Goal: Task Accomplishment & Management: Manage account settings

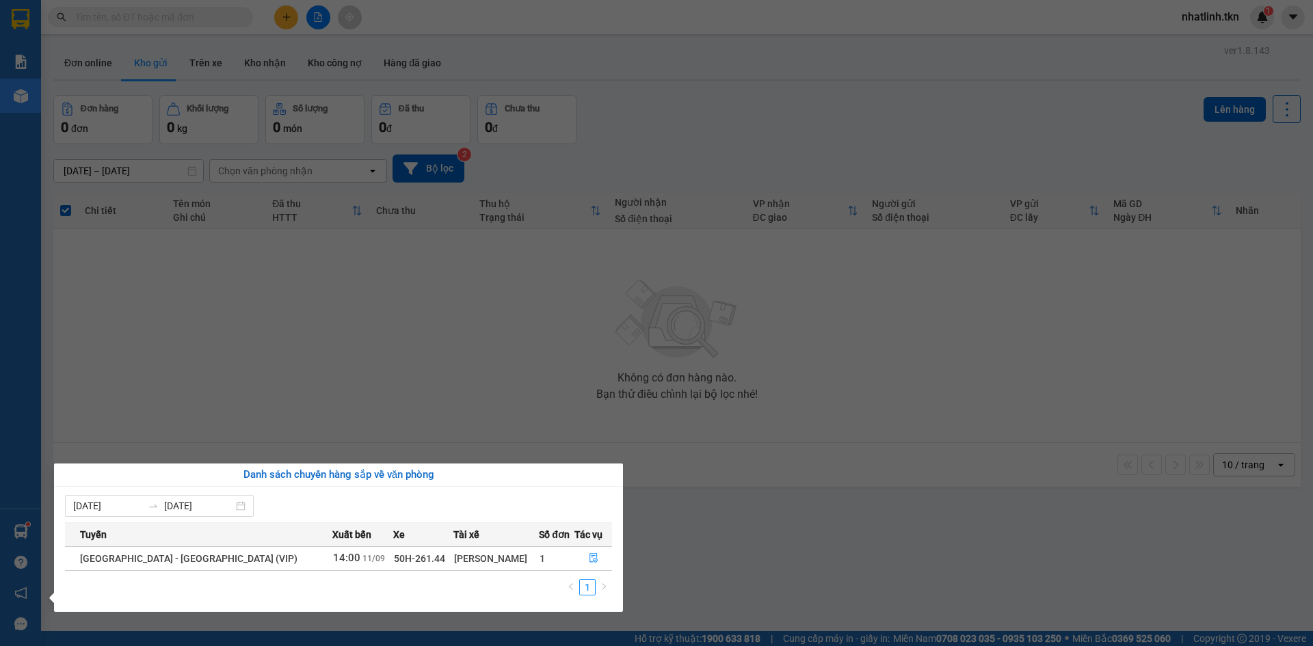
click at [356, 359] on section "Kết quả tìm kiếm ( 0 ) Bộ lọc No Data nhatlinh.tkn 1 Báo cáo Mẫu 1: Báo cáo dòn…" at bounding box center [656, 323] width 1313 height 646
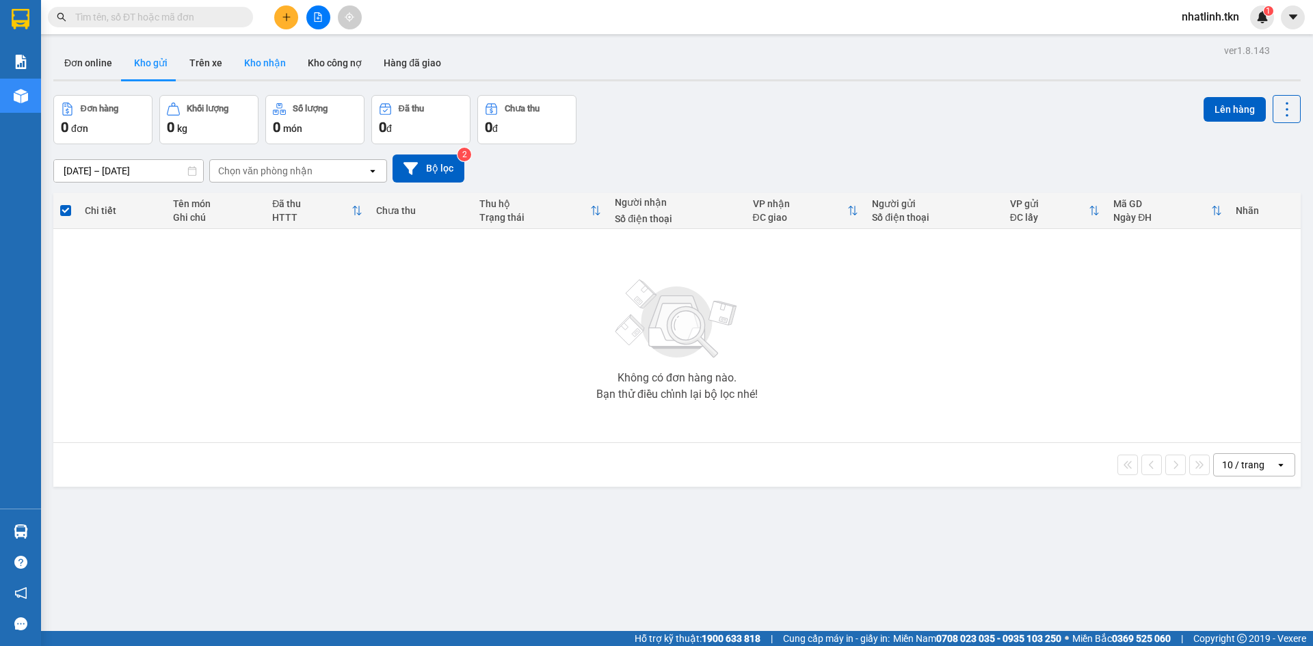
click at [255, 63] on button "Kho nhận" at bounding box center [265, 62] width 64 height 33
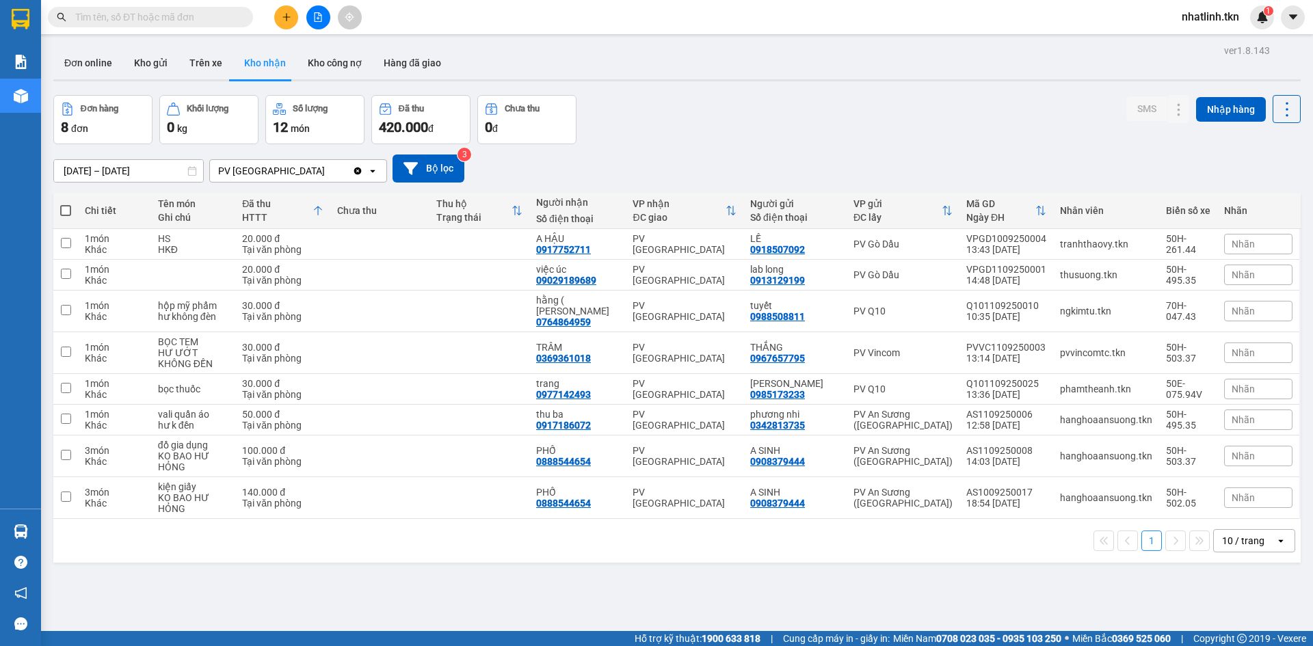
click at [66, 211] on span at bounding box center [65, 210] width 11 height 11
click at [66, 204] on input "checkbox" at bounding box center [66, 204] width 0 height 0
checkbox input "true"
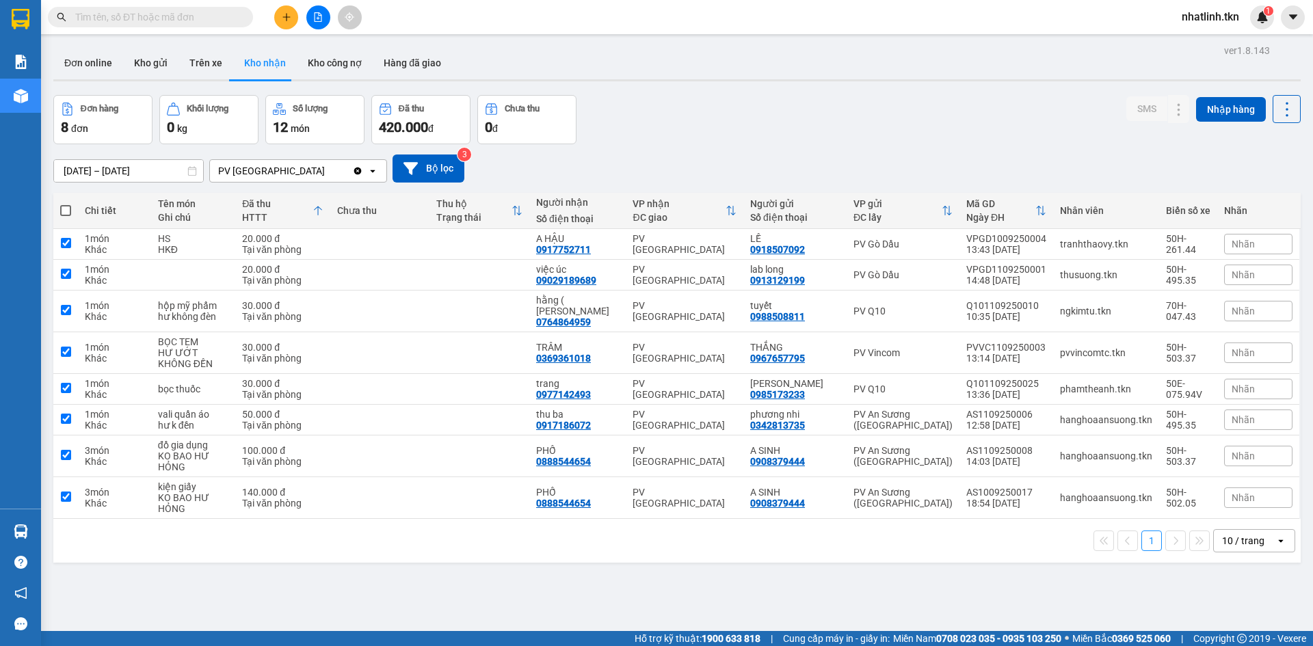
checkbox input "true"
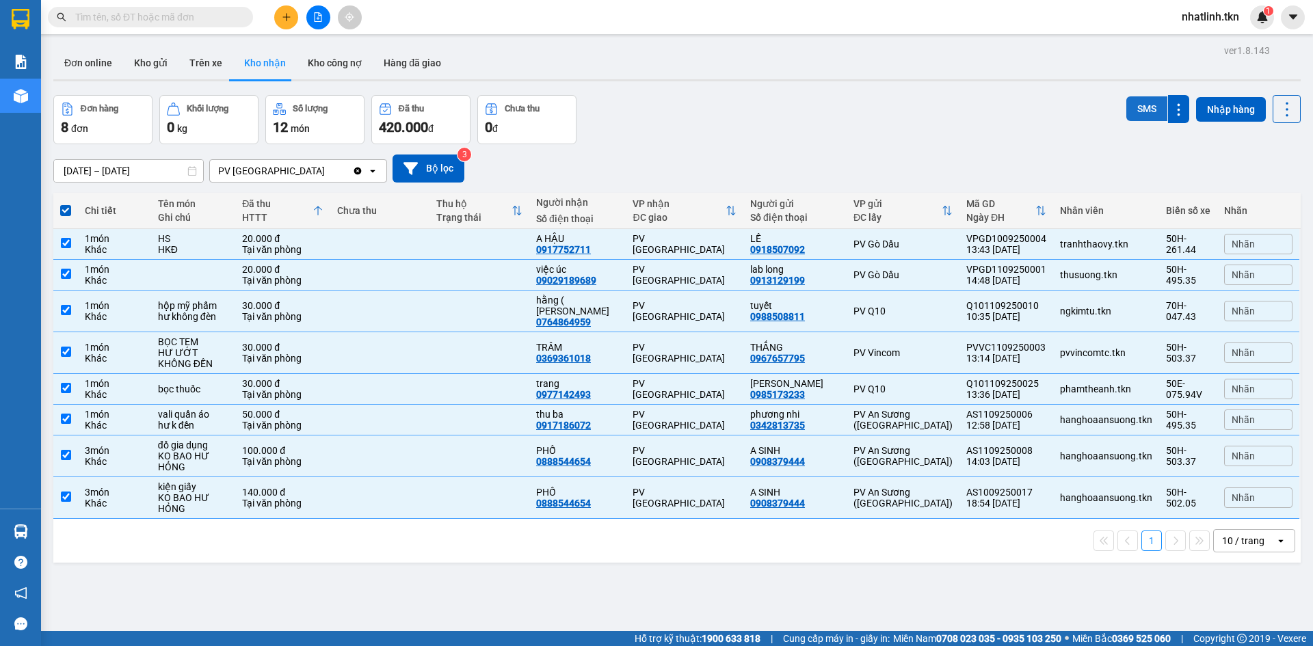
click at [1126, 106] on button "SMS" at bounding box center [1146, 108] width 41 height 25
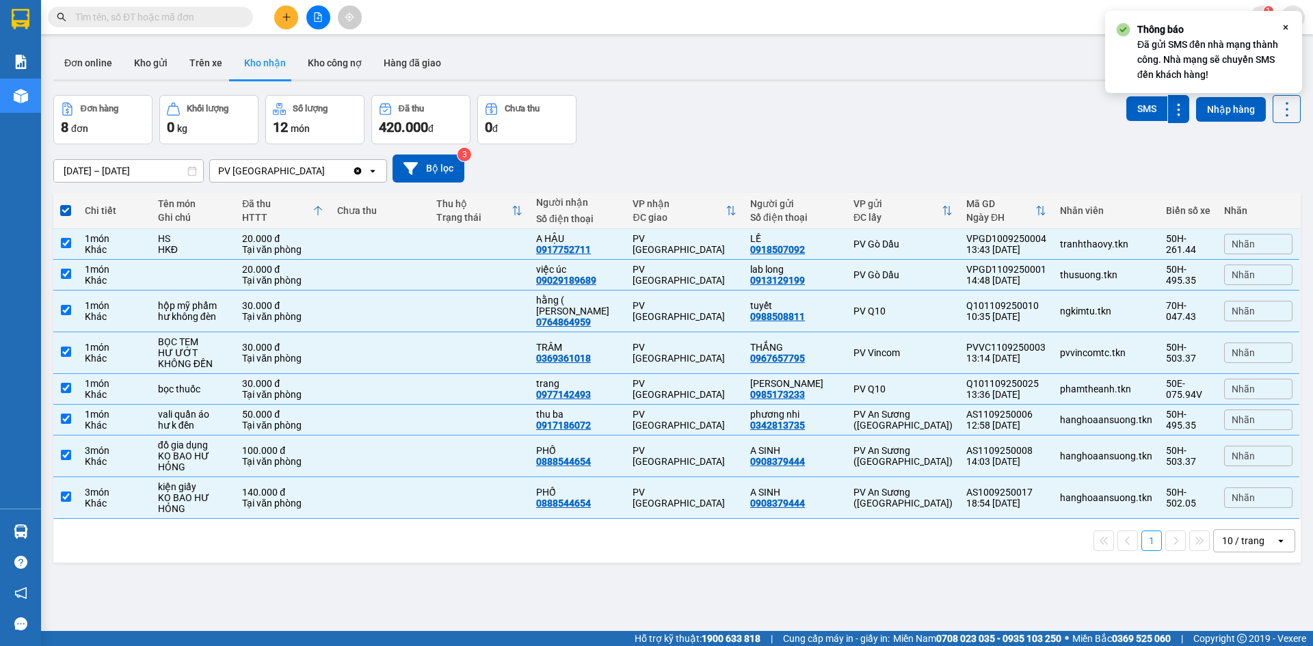
click at [794, 195] on th "Người gửi Số điện thoại" at bounding box center [794, 211] width 103 height 36
click at [671, 163] on div "10/09/2025 – 11/09/2025 Press the down arrow key to interact with the calendar …" at bounding box center [676, 169] width 1247 height 28
click at [70, 211] on span at bounding box center [65, 210] width 11 height 11
click at [66, 204] on input "checkbox" at bounding box center [66, 204] width 0 height 0
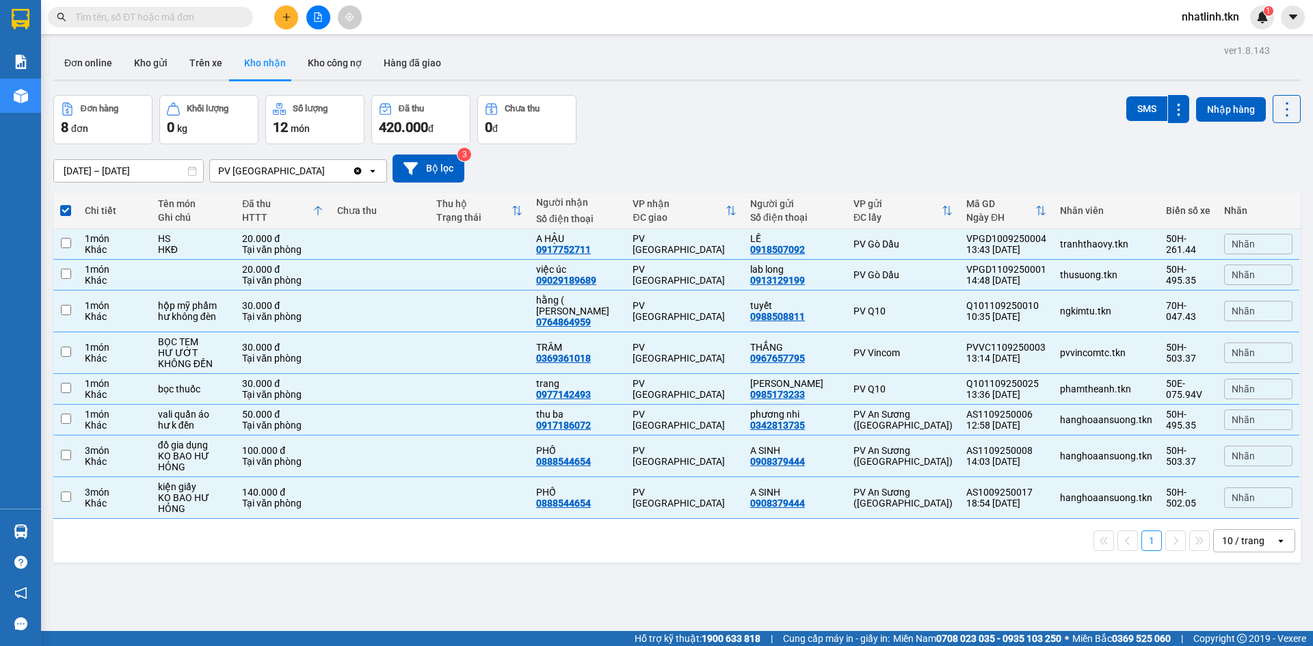
checkbox input "false"
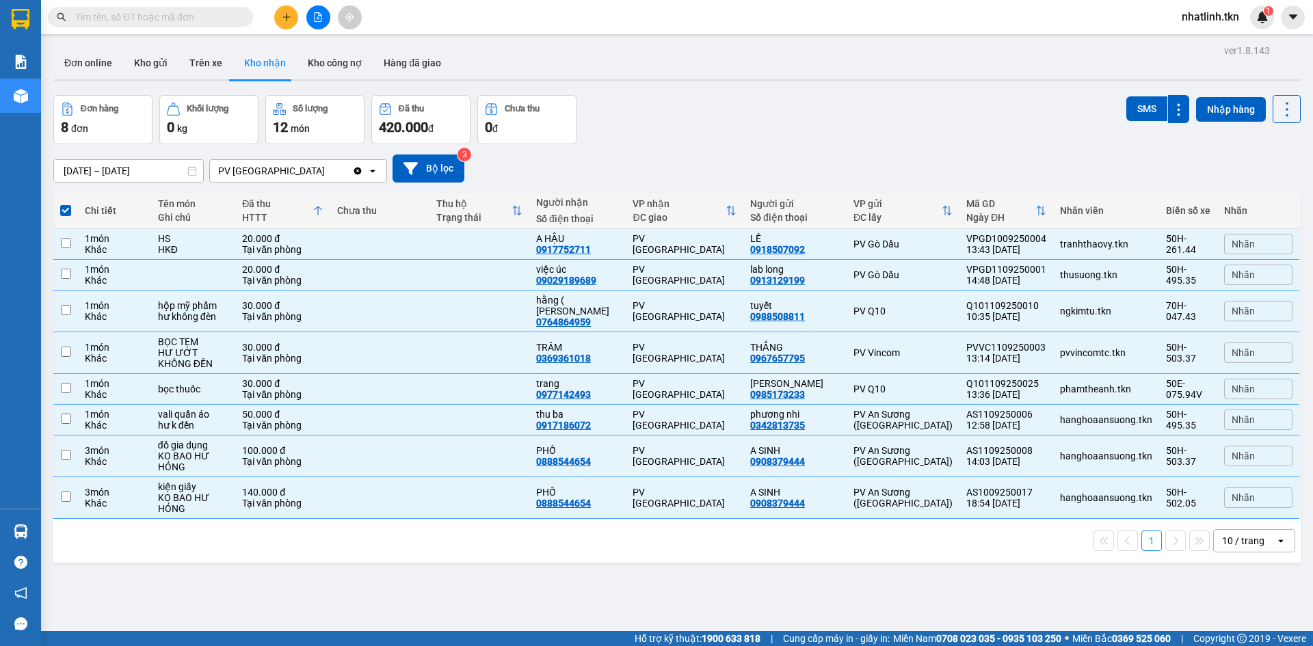
checkbox input "false"
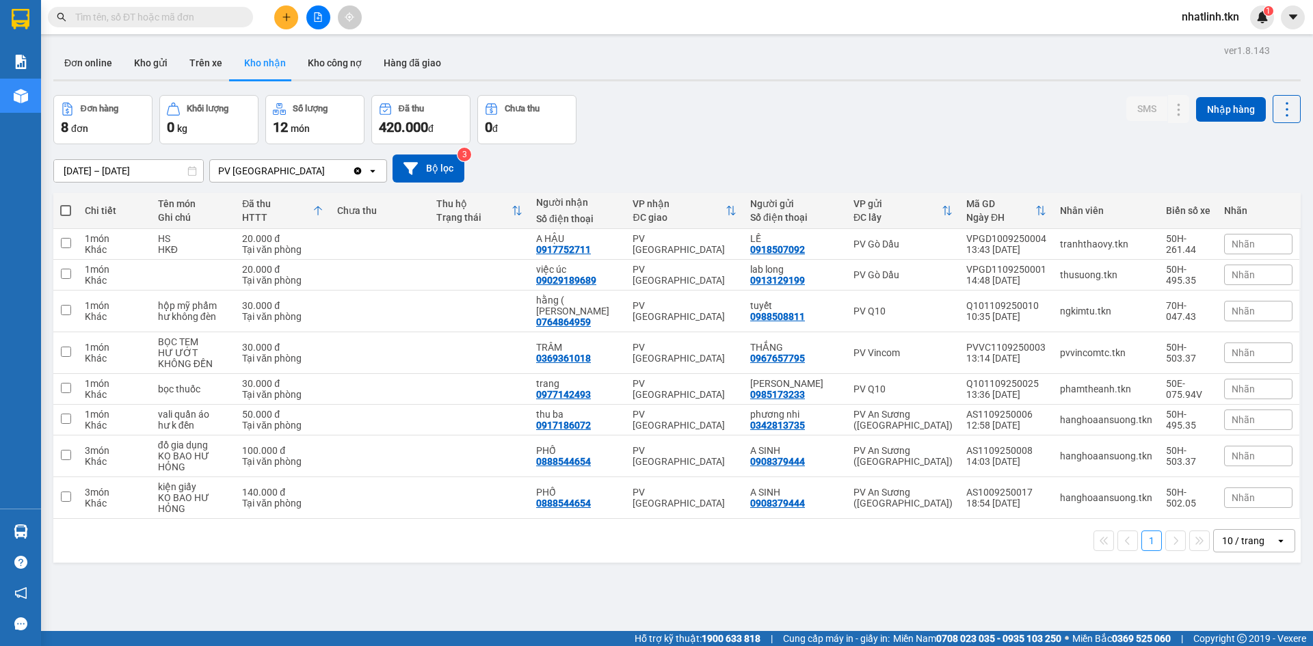
click at [901, 159] on div "10/09/2025 – 11/09/2025 Press the down arrow key to interact with the calendar …" at bounding box center [676, 169] width 1247 height 28
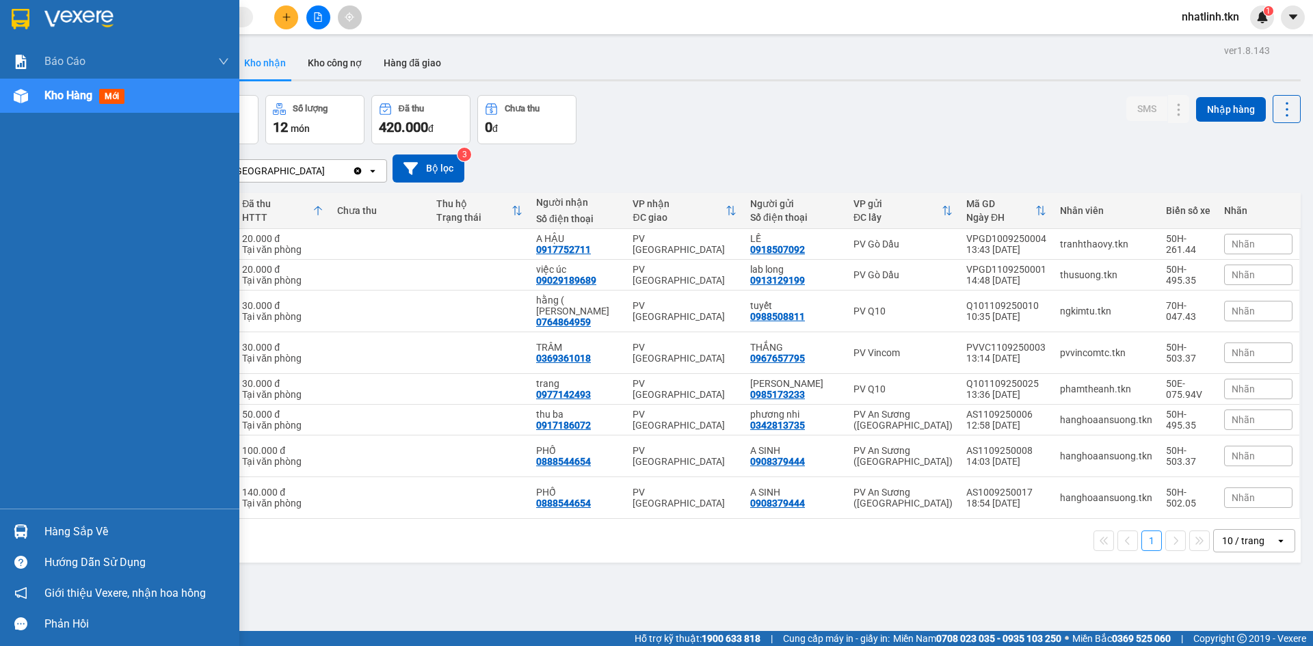
click at [21, 530] on img at bounding box center [21, 531] width 14 height 14
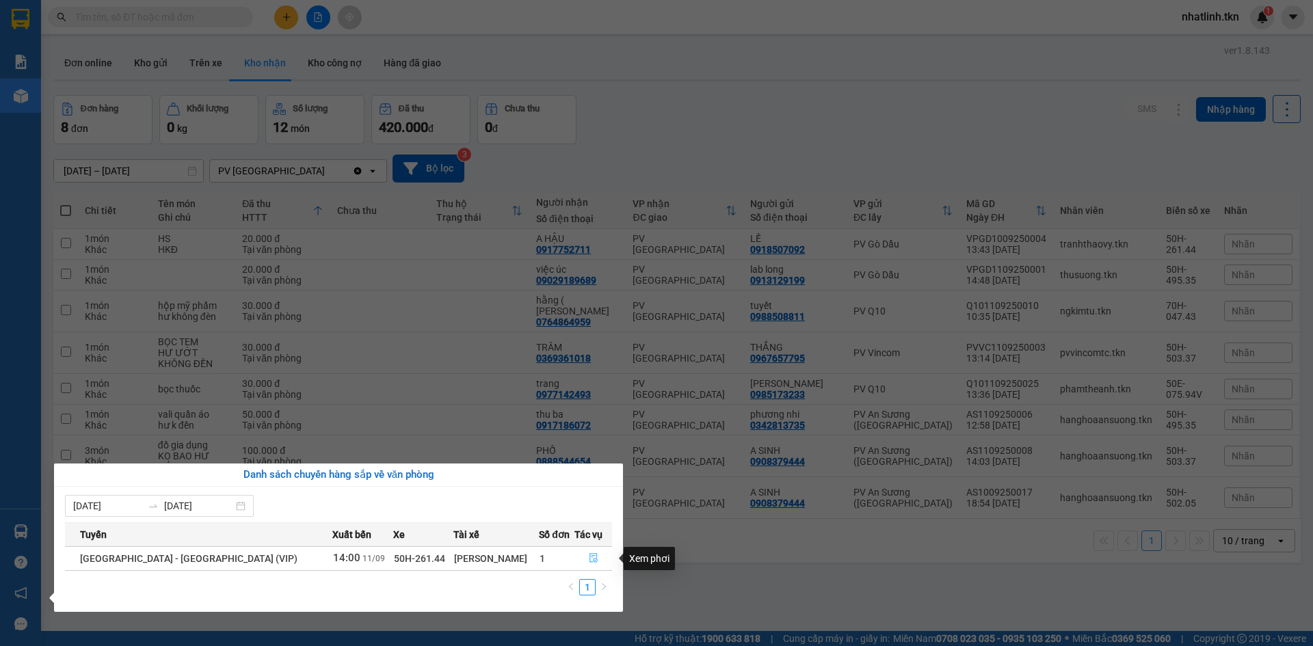
click at [589, 558] on icon "file-done" at bounding box center [594, 558] width 10 height 10
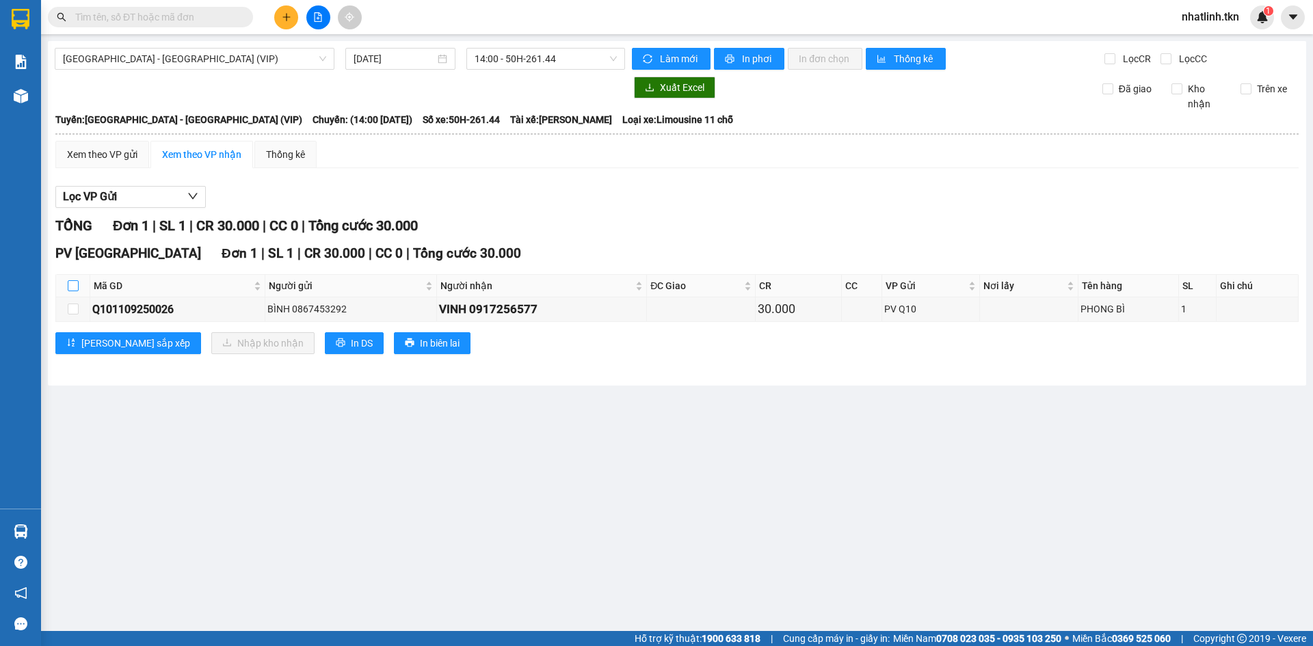
click at [75, 285] on input "checkbox" at bounding box center [73, 285] width 11 height 11
checkbox input "true"
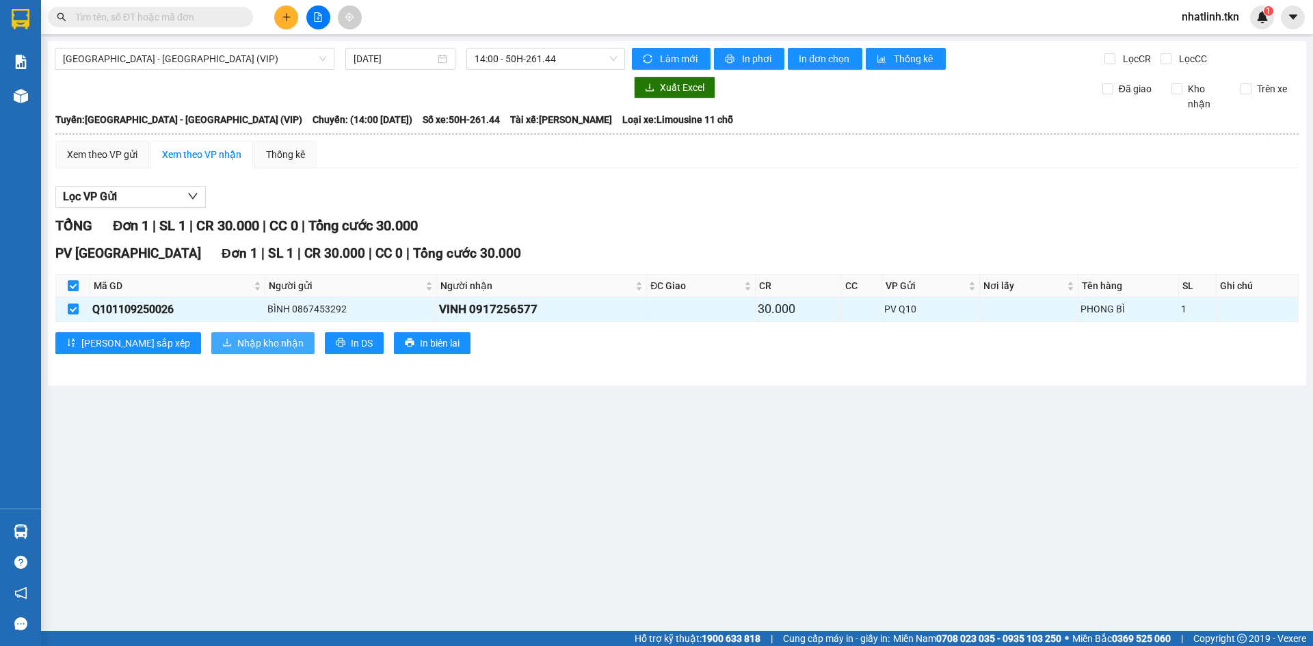
click at [237, 338] on span "Nhập kho nhận" at bounding box center [270, 343] width 66 height 15
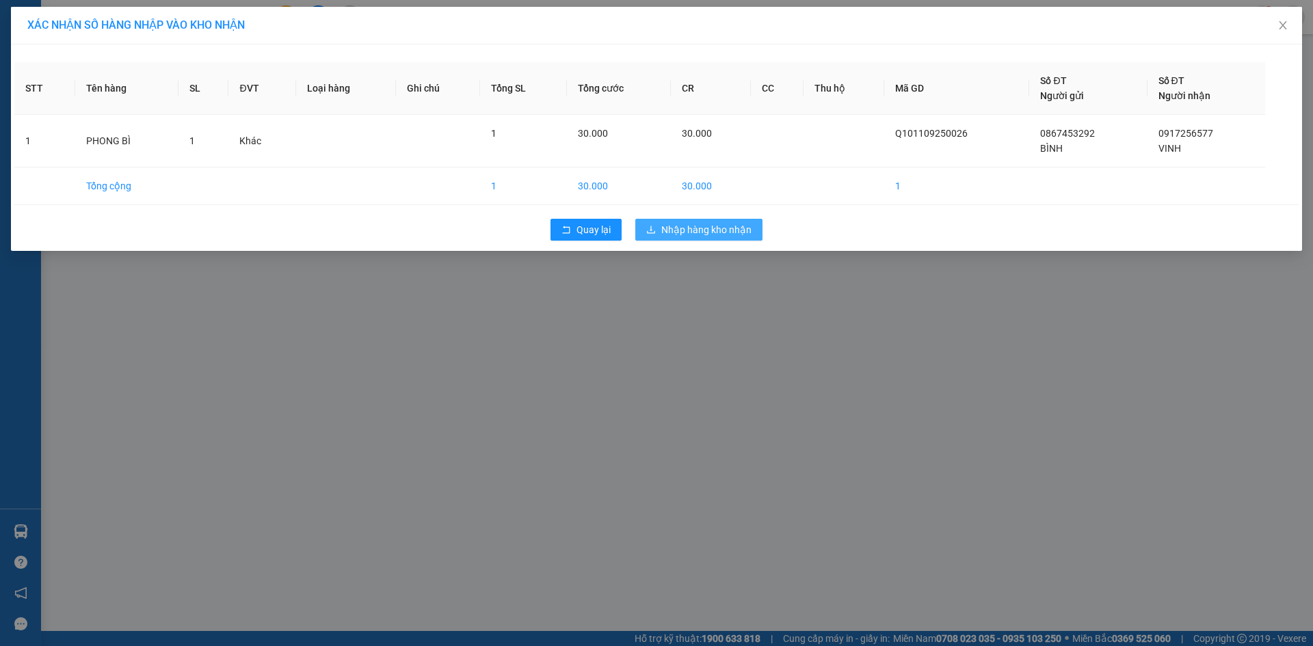
click at [669, 220] on button "Nhập hàng kho nhận" at bounding box center [698, 230] width 127 height 22
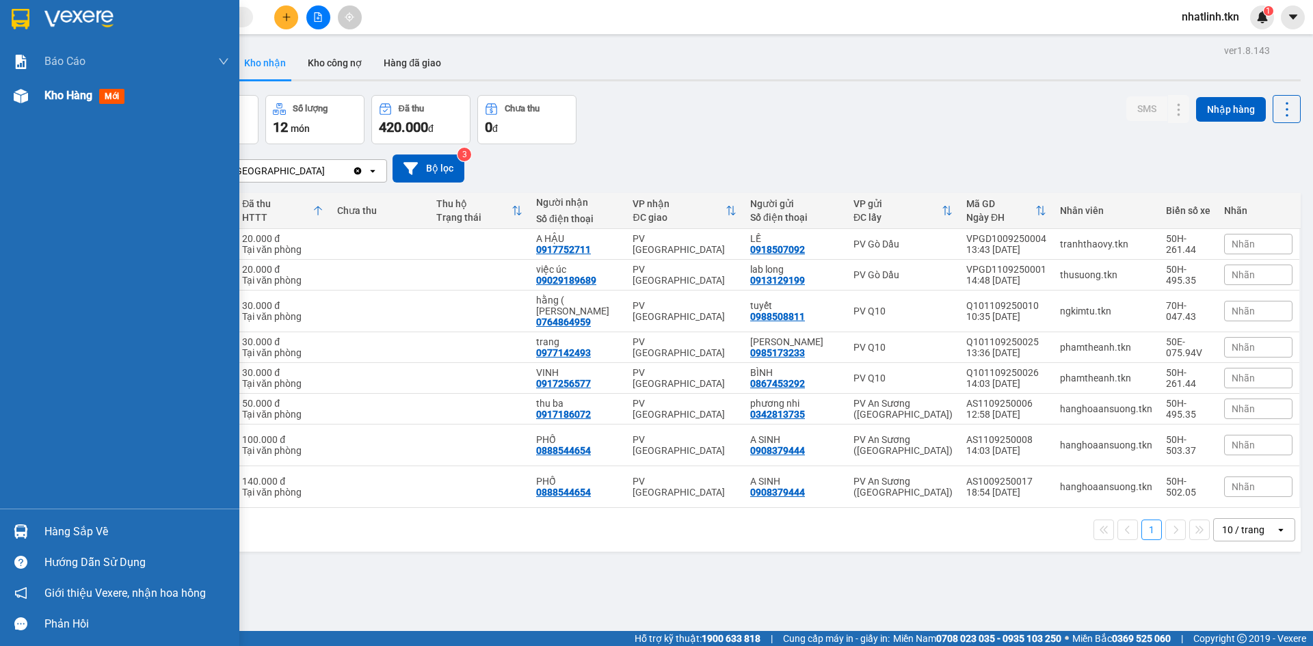
drag, startPoint x: 66, startPoint y: 118, endPoint x: 66, endPoint y: 92, distance: 26.0
click at [66, 111] on div "Báo cáo Mẫu 1: Báo cáo dòng tiền theo nhân viên Mẫu 2: Thống kê đơn hàng theo n…" at bounding box center [119, 276] width 239 height 464
click at [66, 92] on span "Kho hàng" at bounding box center [68, 95] width 48 height 13
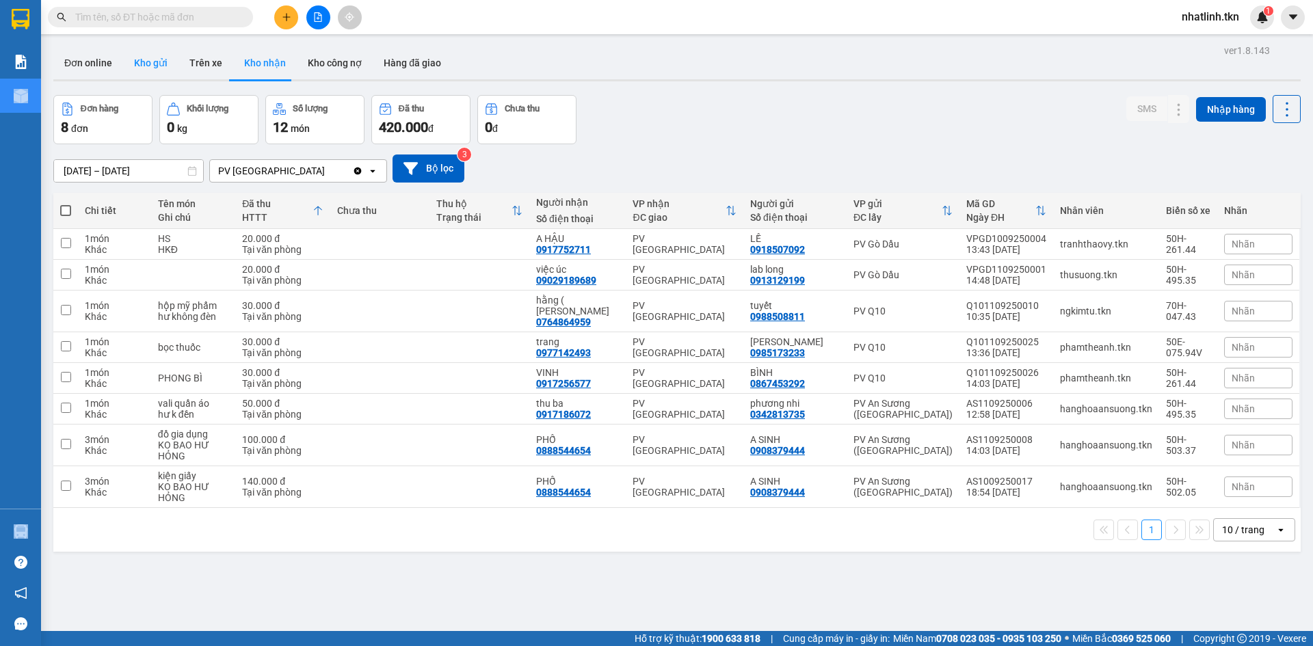
click at [154, 57] on button "Kho gửi" at bounding box center [150, 62] width 55 height 33
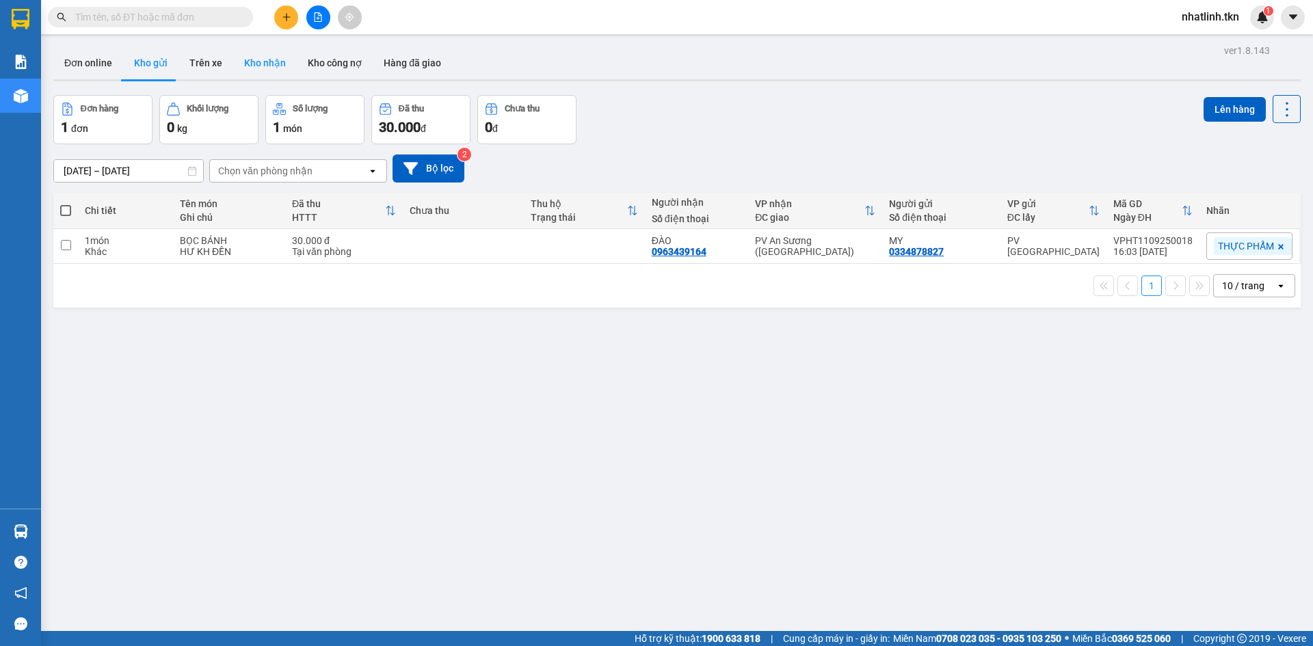
click at [269, 64] on button "Kho nhận" at bounding box center [265, 62] width 64 height 33
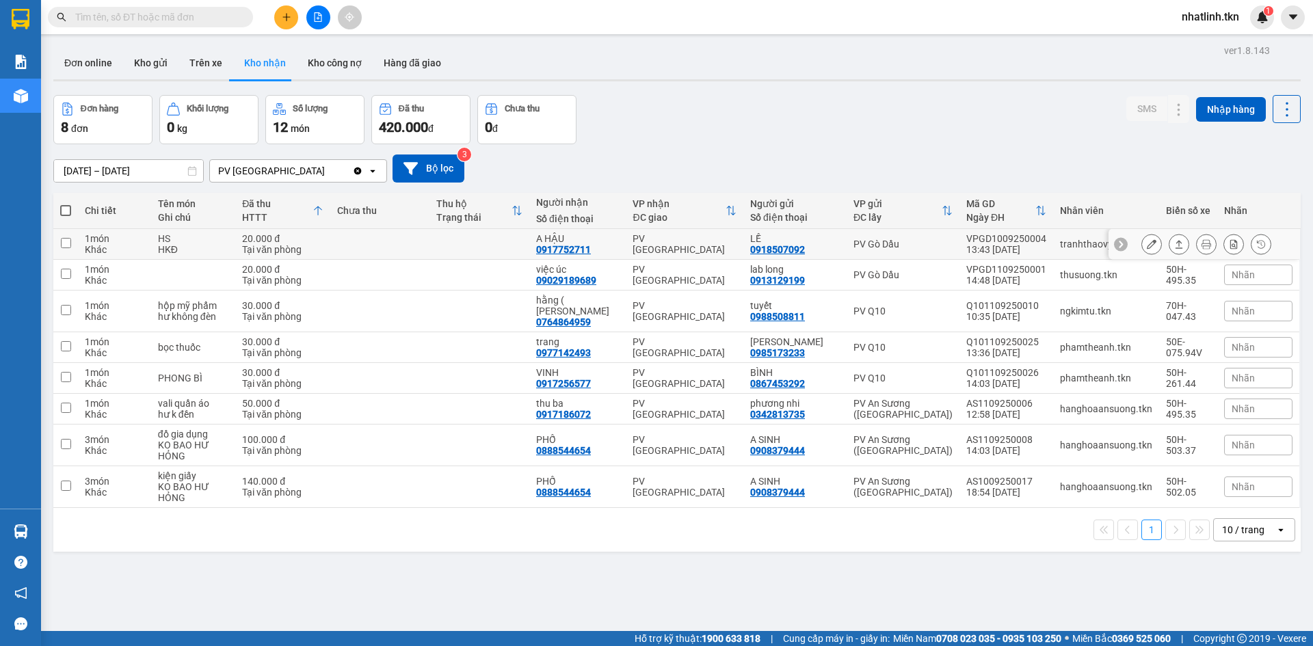
click at [203, 243] on div "HS" at bounding box center [193, 238] width 71 height 11
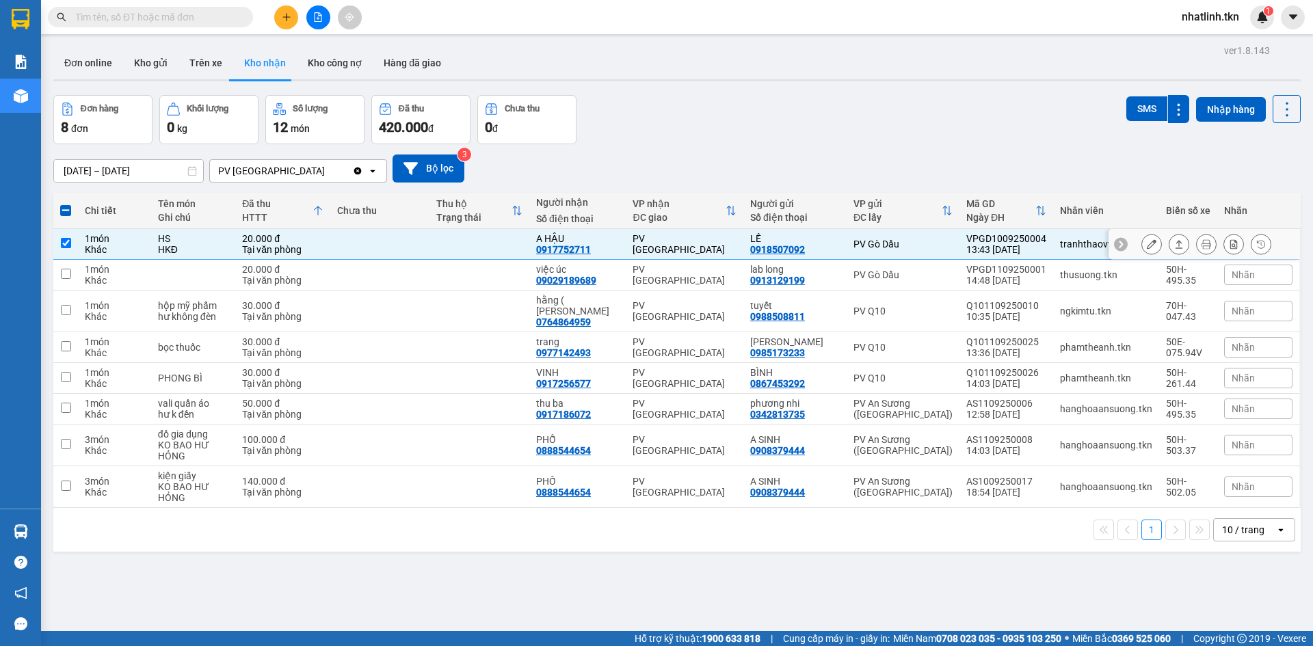
drag, startPoint x: 511, startPoint y: 253, endPoint x: 263, endPoint y: 184, distance: 258.3
click at [507, 253] on td at bounding box center [479, 244] width 100 height 31
checkbox input "false"
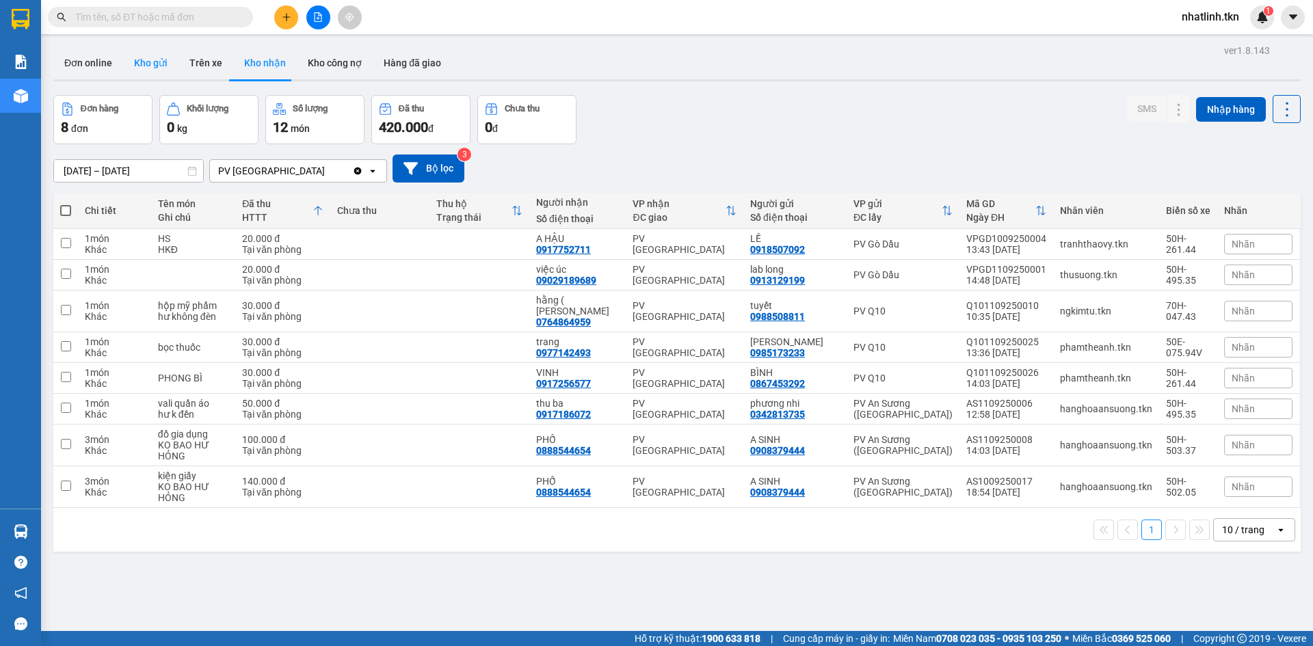
drag, startPoint x: 148, startPoint y: 64, endPoint x: 166, endPoint y: 64, distance: 17.8
click at [150, 63] on button "Kho gửi" at bounding box center [150, 62] width 55 height 33
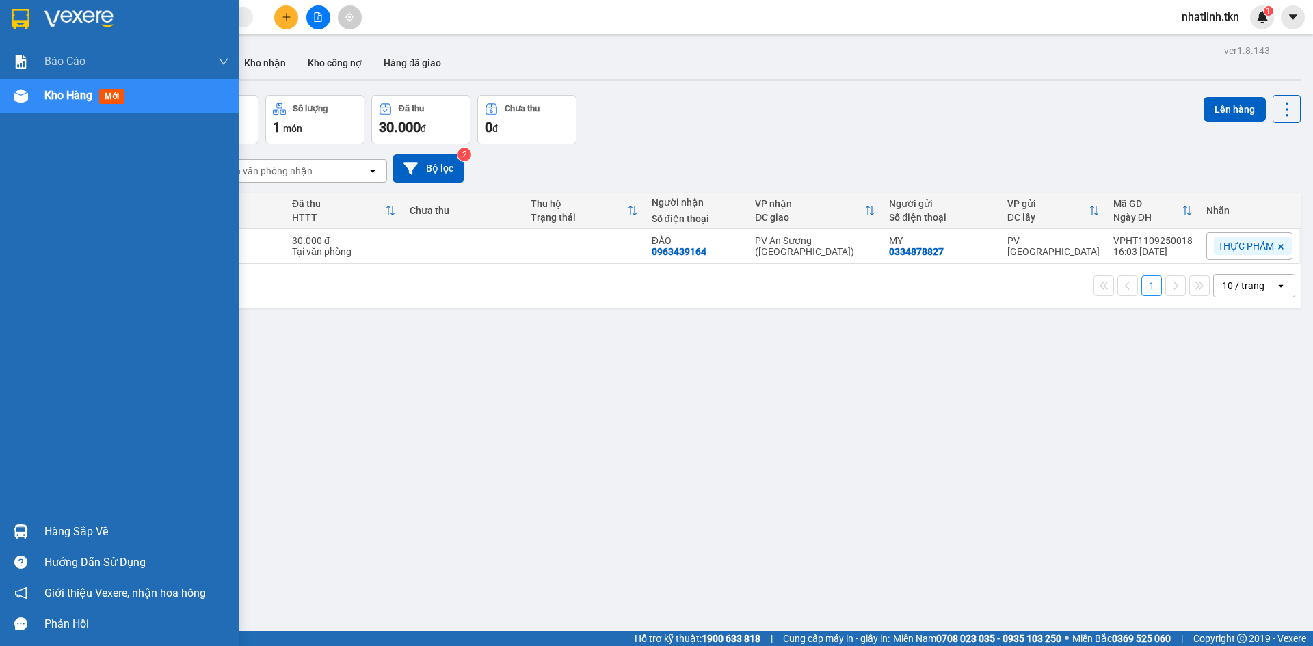
click at [29, 530] on div at bounding box center [21, 532] width 24 height 24
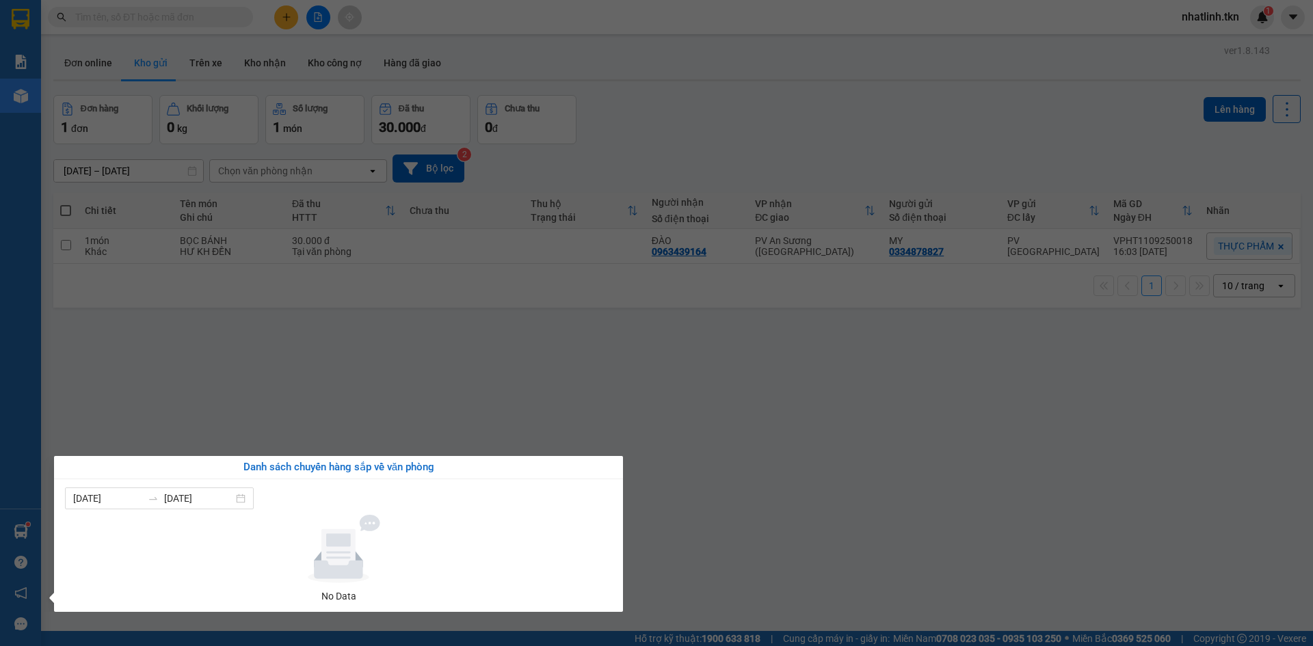
click at [429, 397] on section "Kết quả tìm kiếm ( 0 ) Bộ lọc No Data nhatlinh.tkn 1 Báo cáo Mẫu 1: Báo cáo dòn…" at bounding box center [656, 323] width 1313 height 646
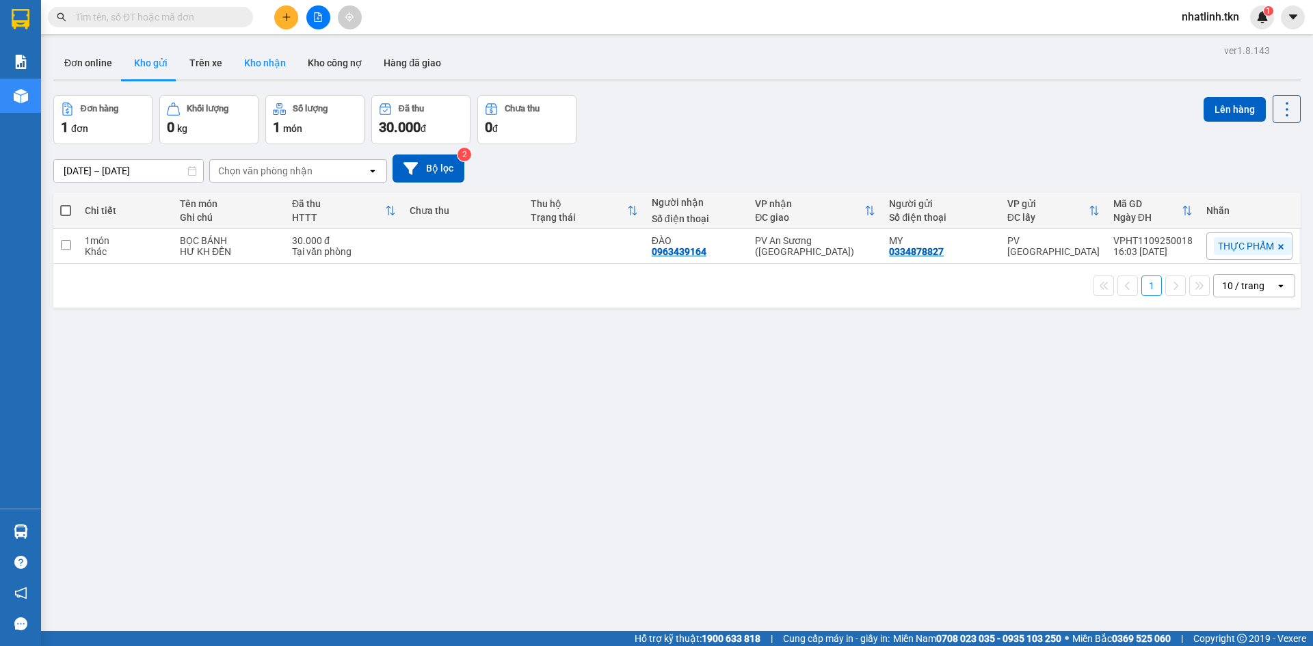
click at [254, 52] on button "Kho nhận" at bounding box center [265, 62] width 64 height 33
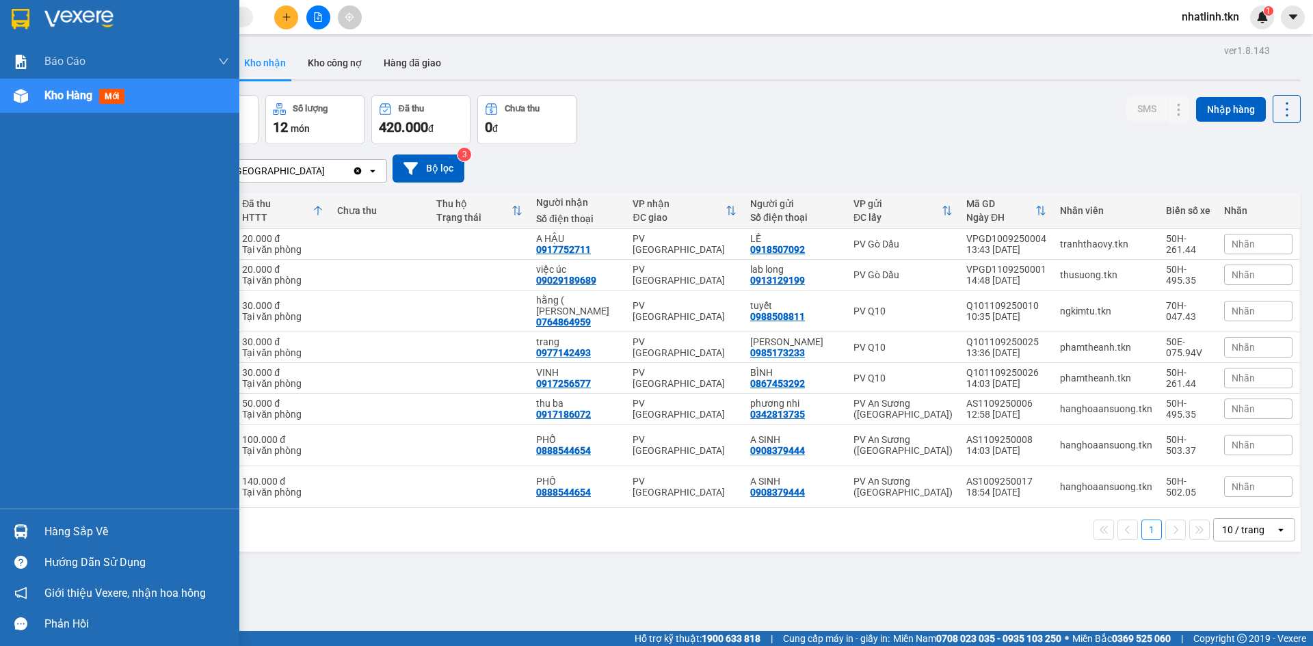
drag, startPoint x: 29, startPoint y: 537, endPoint x: 34, endPoint y: 521, distance: 16.3
click at [29, 535] on div at bounding box center [21, 532] width 24 height 24
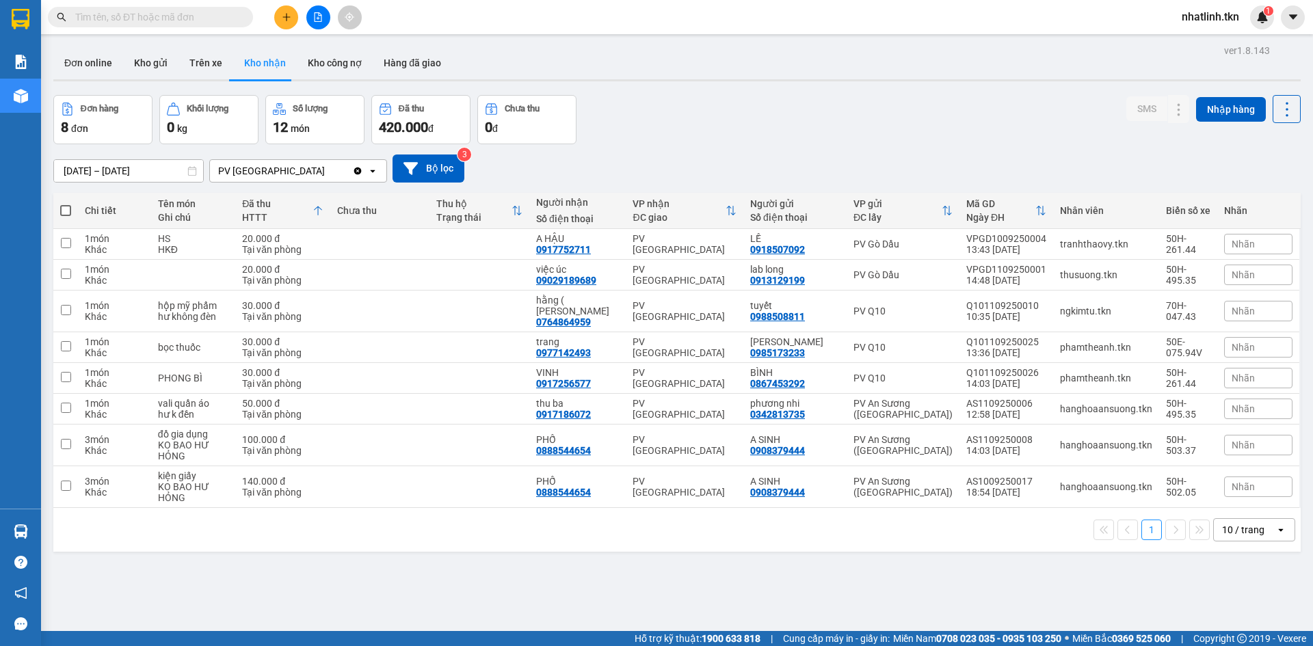
click at [591, 178] on section "Kết quả tìm kiếm ( 0 ) Bộ lọc No Data nhatlinh.tkn 1 Báo cáo Mẫu 1: Báo cáo dòn…" at bounding box center [656, 323] width 1313 height 646
click at [883, 193] on th "VP gửi ĐC lấy" at bounding box center [903, 211] width 113 height 36
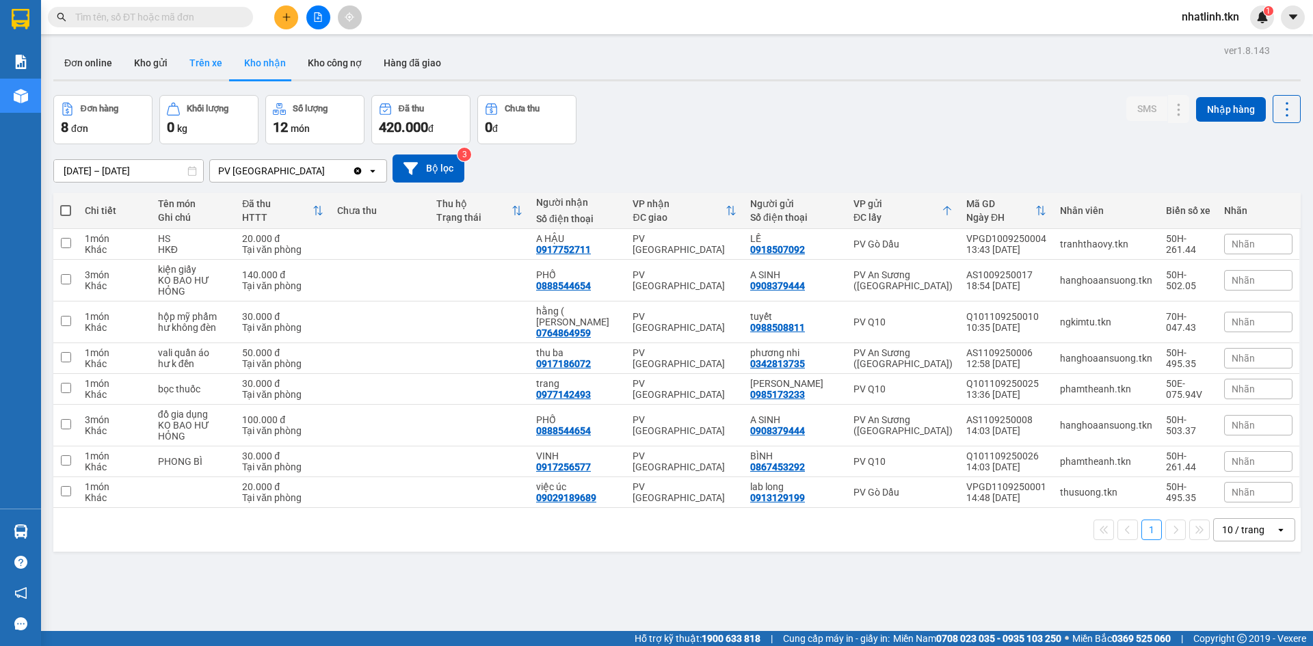
click at [198, 57] on button "Trên xe" at bounding box center [205, 62] width 55 height 33
type input "[DATE] – [DATE]"
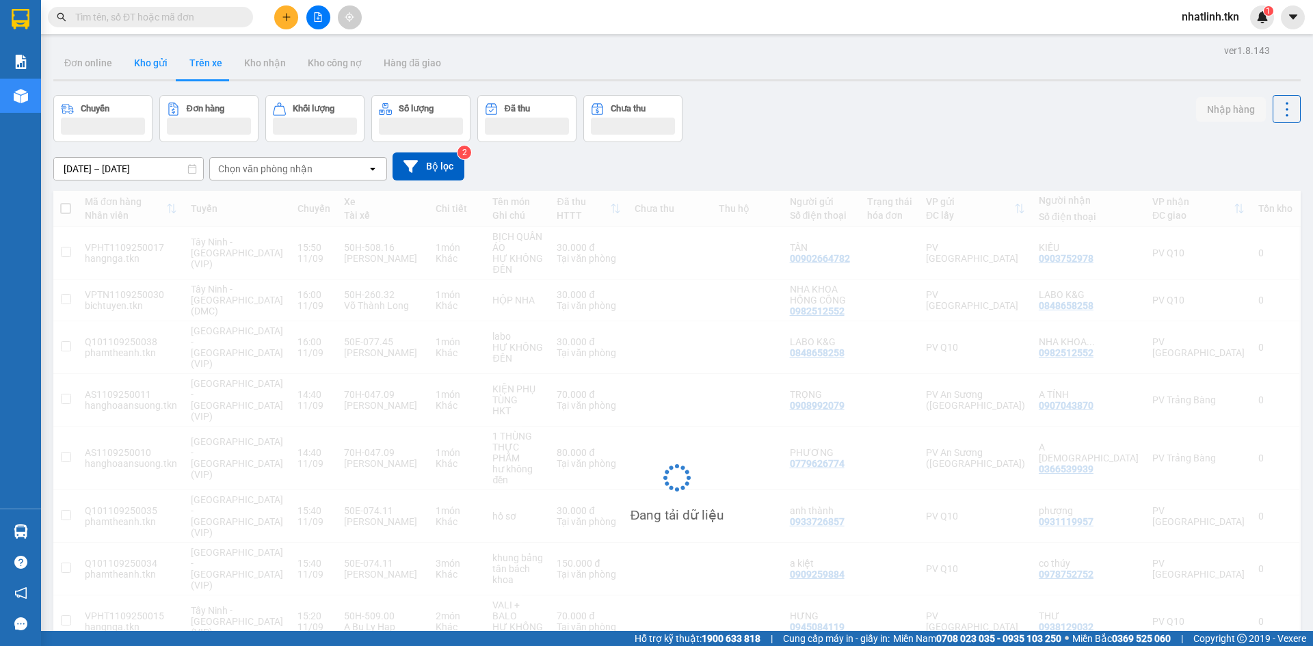
click at [156, 66] on button "Kho gửi" at bounding box center [150, 62] width 55 height 33
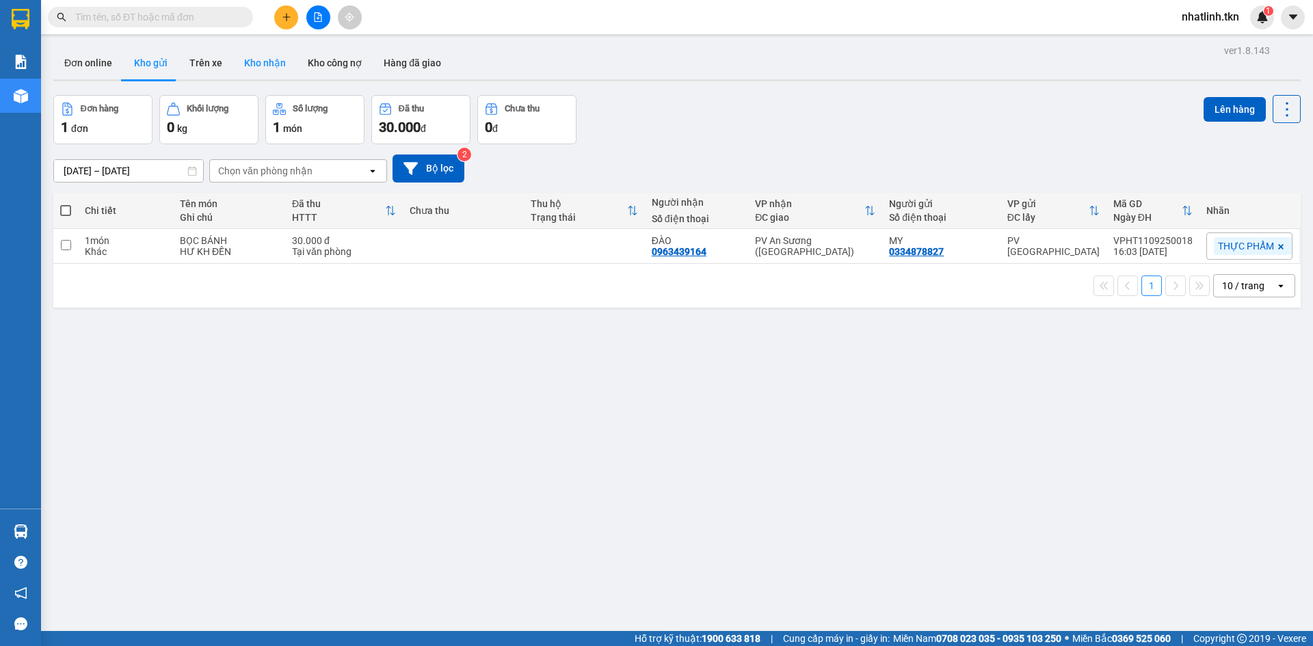
click at [265, 56] on button "Kho nhận" at bounding box center [265, 62] width 64 height 33
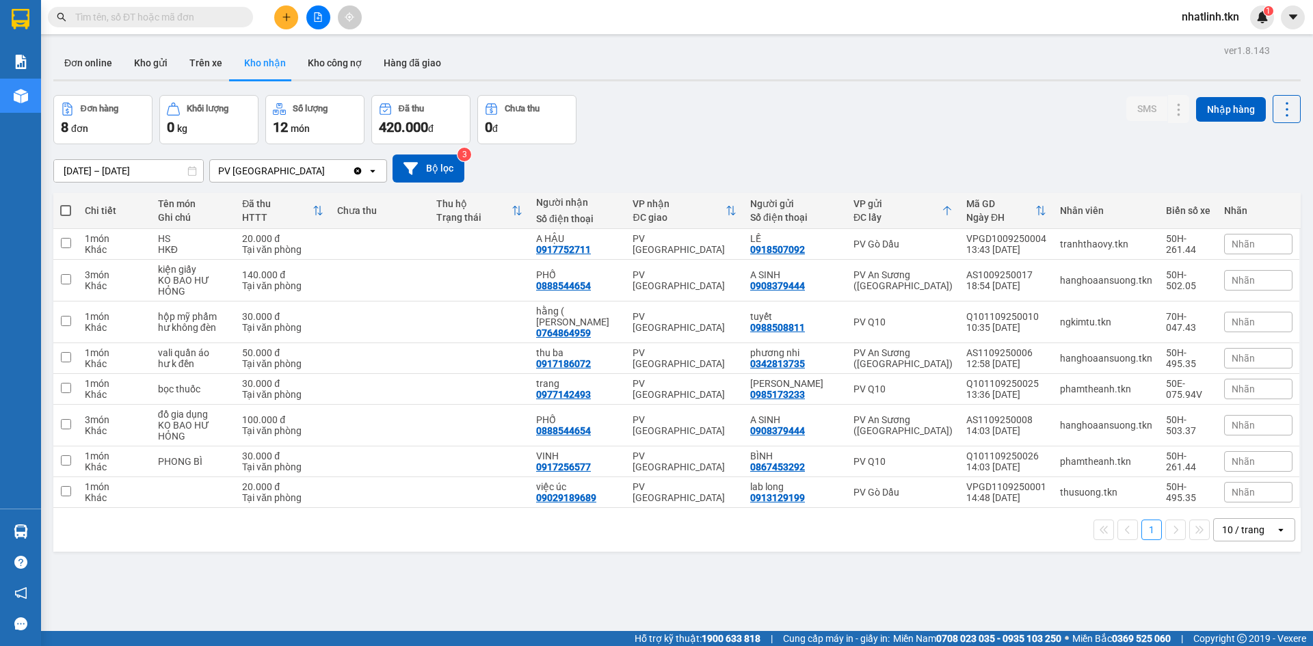
click at [159, 18] on input "text" at bounding box center [155, 17] width 161 height 15
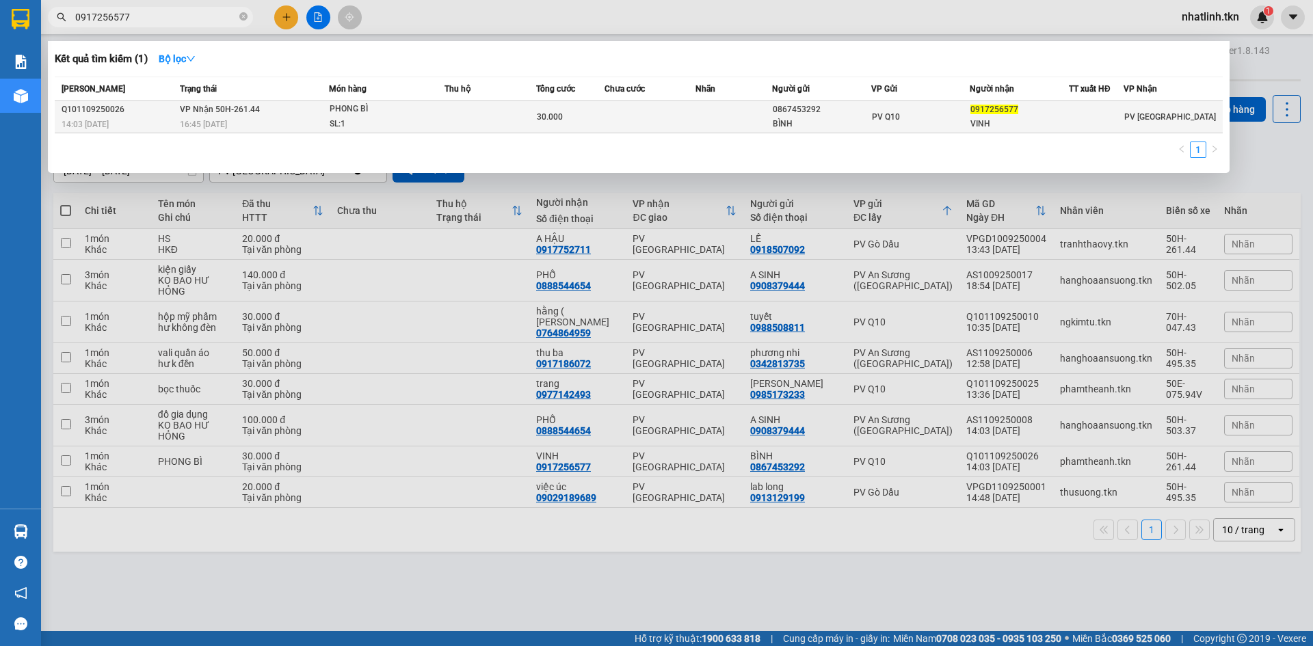
type input "0917256577"
click at [284, 109] on td "VP Nhận 50H-261.44 16:45 [DATE]" at bounding box center [252, 117] width 152 height 32
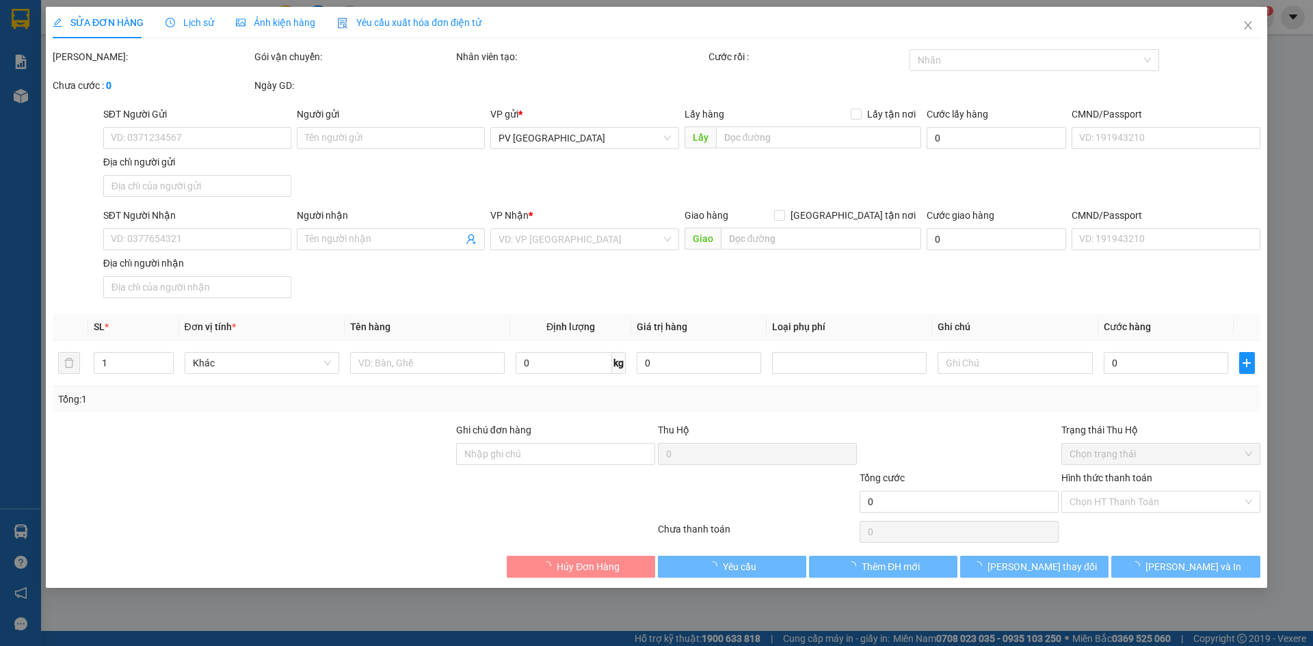
type input "0867453292"
type input "BÌNH"
type input "0917256577"
type input "VINH"
type input "30.000"
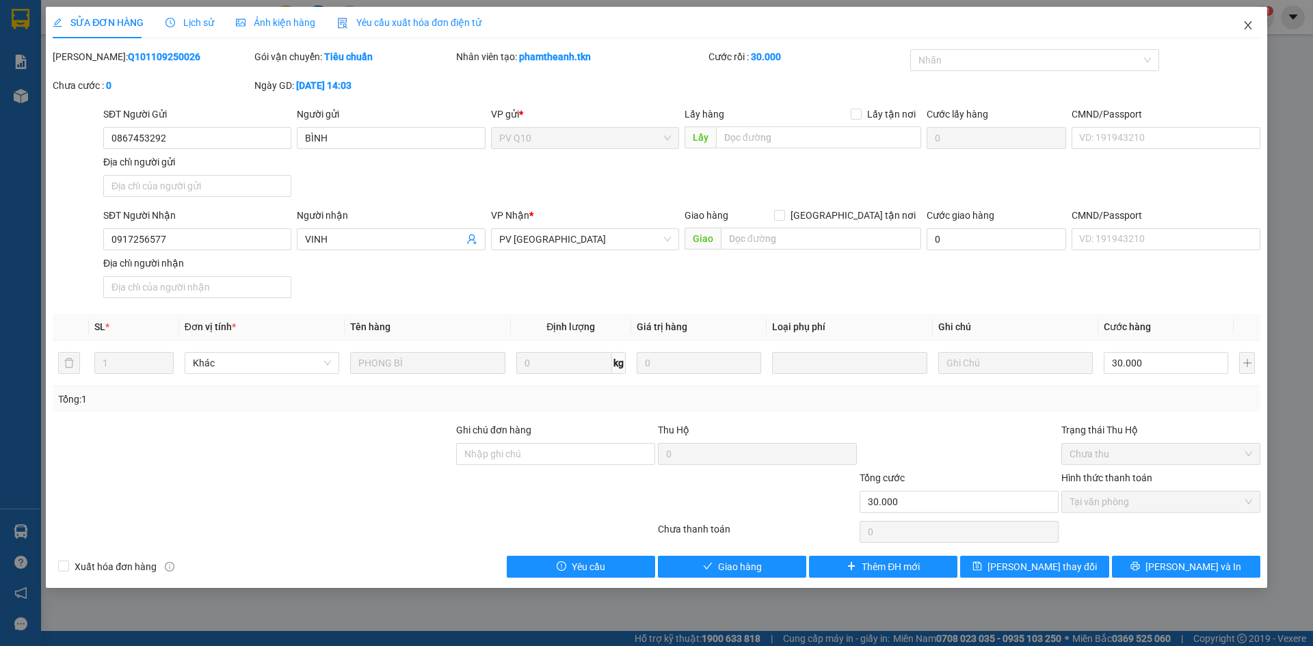
click at [1249, 21] on icon "close" at bounding box center [1247, 25] width 11 height 11
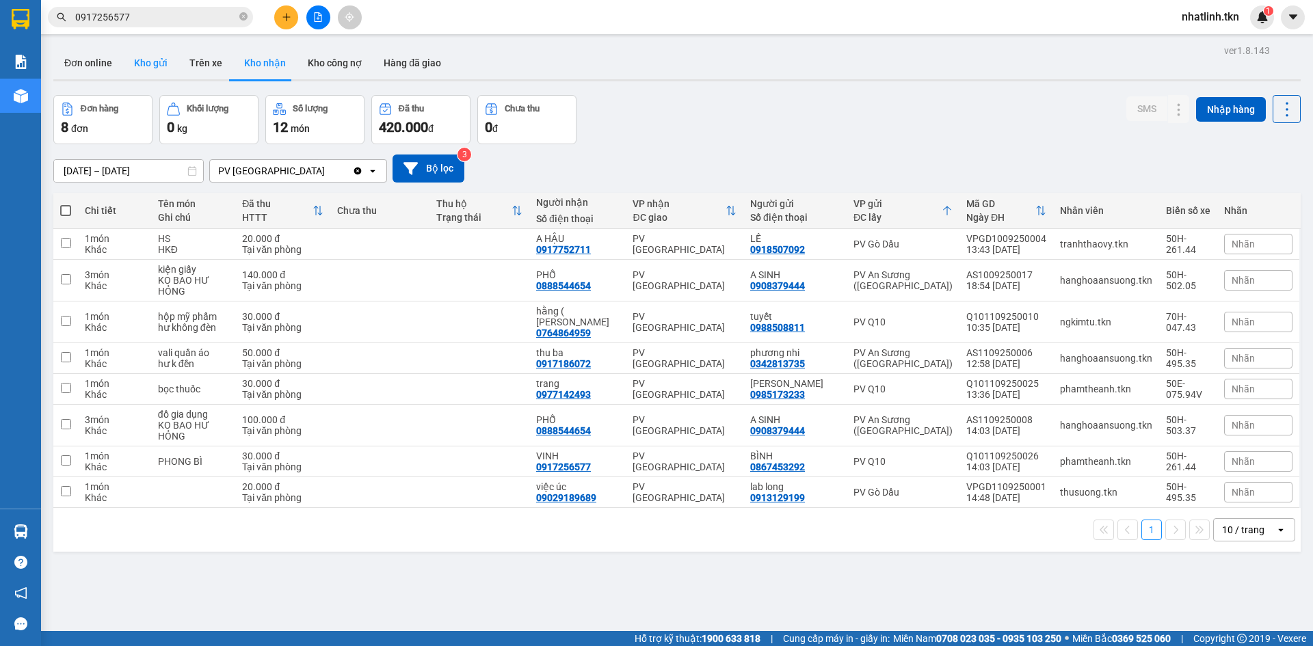
click at [147, 64] on button "Kho gửi" at bounding box center [150, 62] width 55 height 33
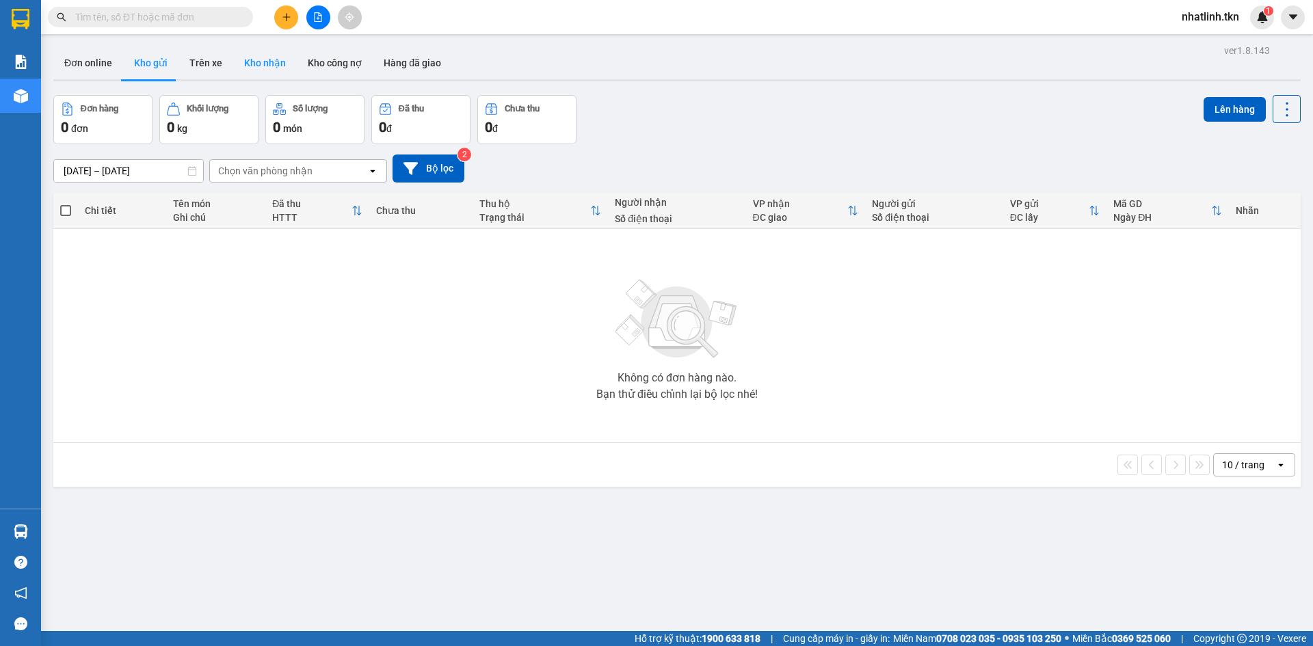
click at [251, 66] on button "Kho nhận" at bounding box center [265, 62] width 64 height 33
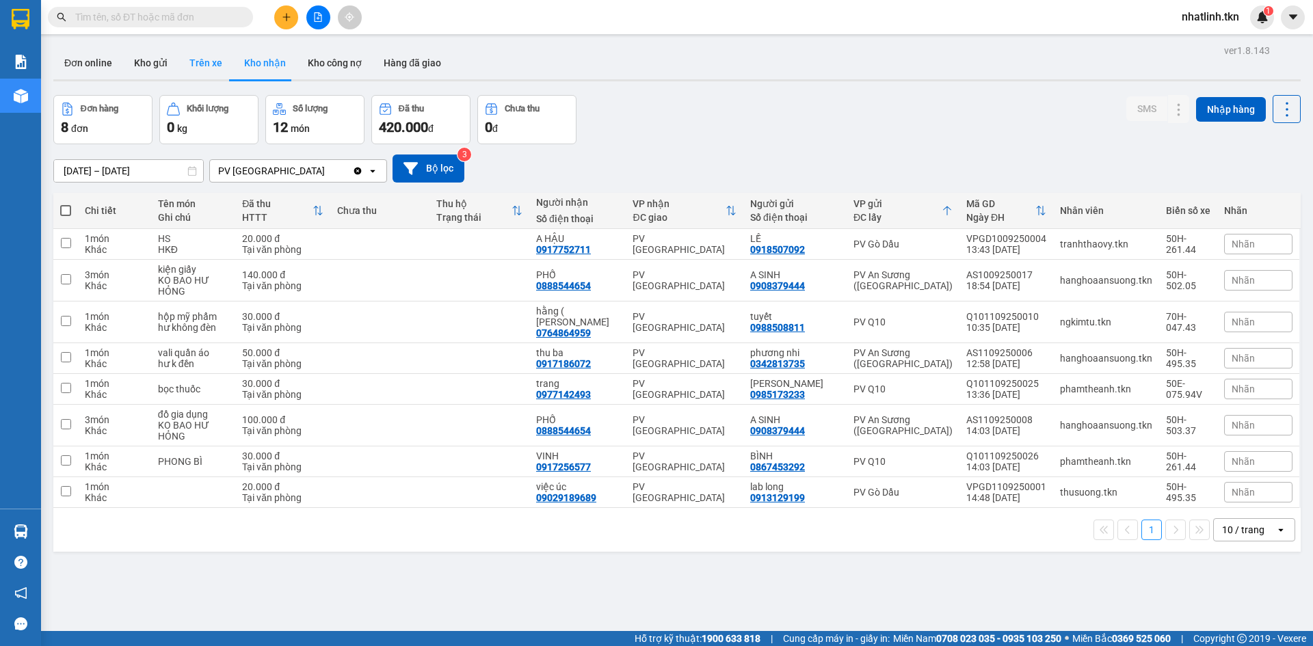
click at [208, 67] on button "Trên xe" at bounding box center [205, 62] width 55 height 33
type input "[DATE] – [DATE]"
